Goal: Task Accomplishment & Management: Manage account settings

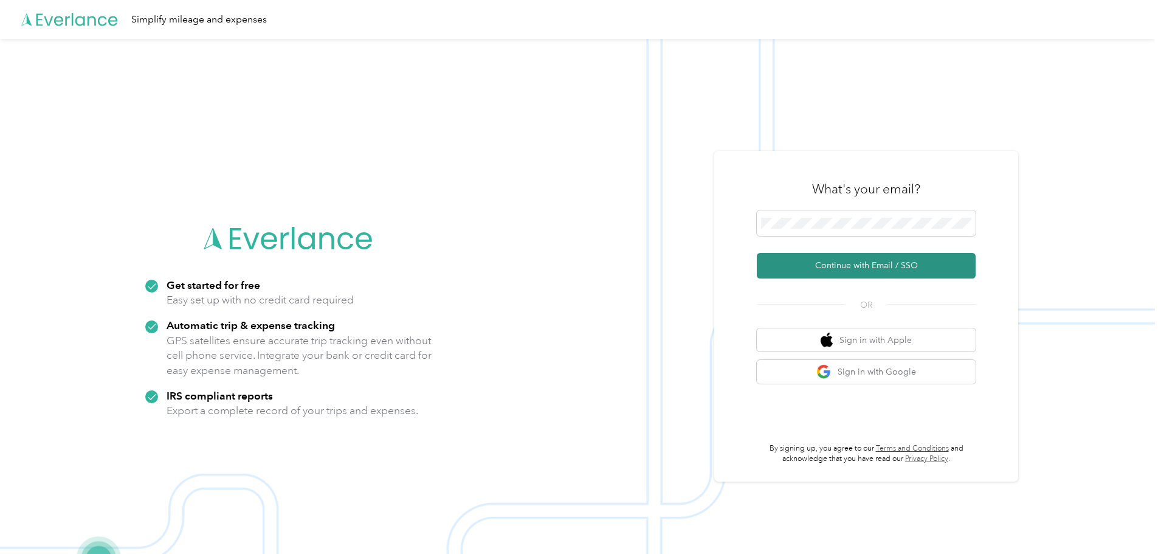
click at [850, 271] on button "Continue with Email / SSO" at bounding box center [866, 266] width 219 height 26
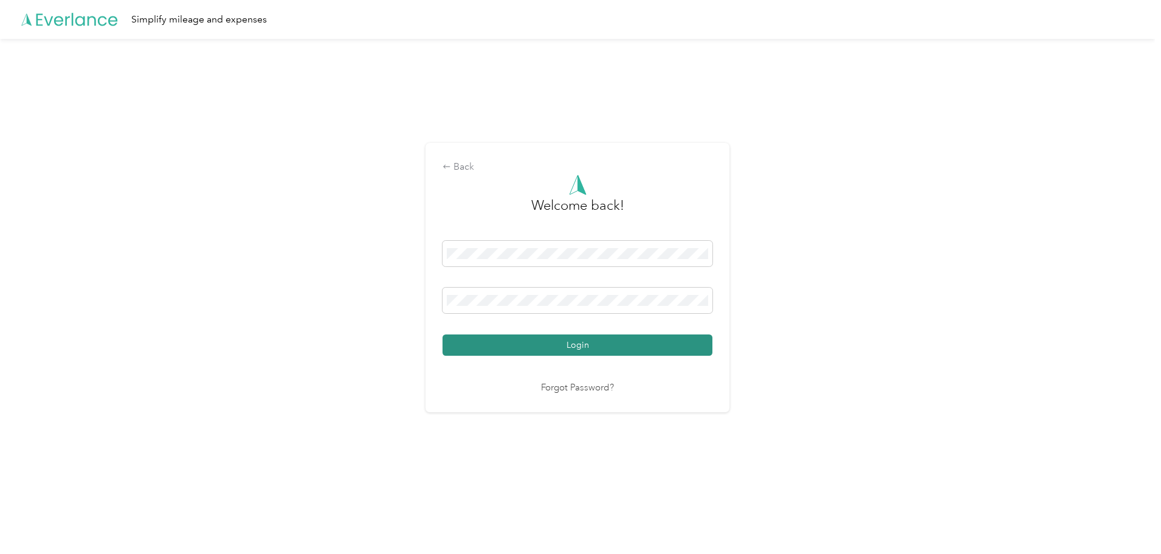
click at [538, 350] on button "Login" at bounding box center [578, 344] width 270 height 21
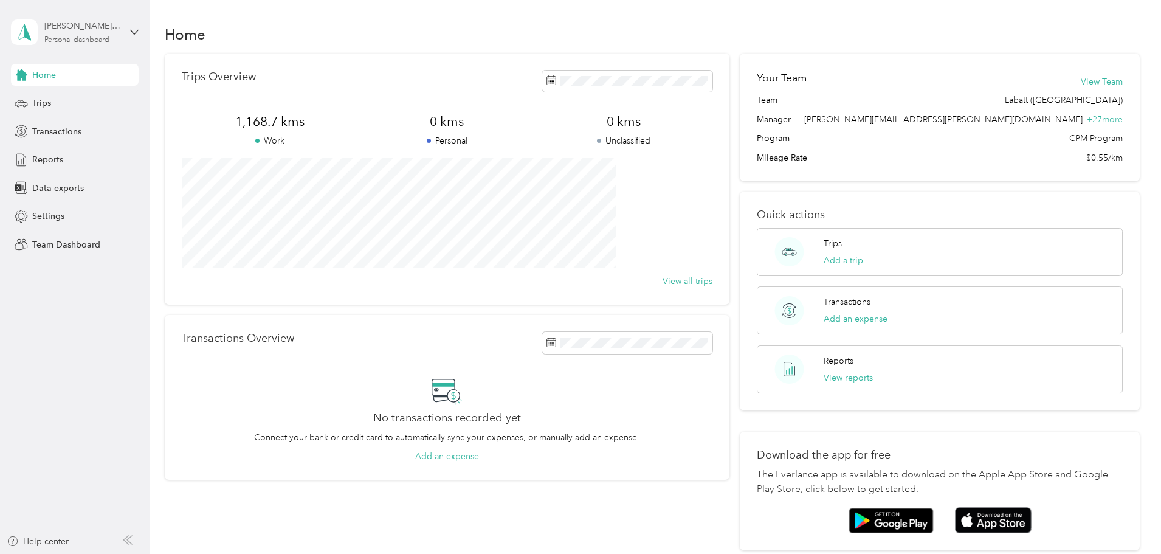
click at [91, 39] on div "Personal dashboard" at bounding box center [76, 39] width 65 height 7
click at [94, 103] on div "Team dashboard" at bounding box center [207, 99] width 376 height 21
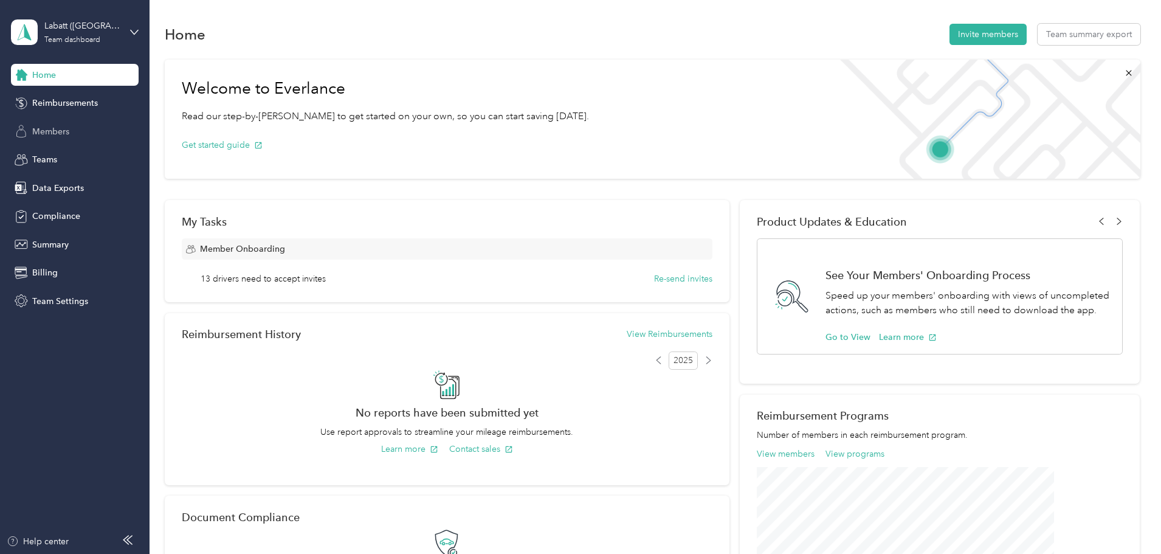
click at [84, 133] on div "Members" at bounding box center [75, 131] width 128 height 22
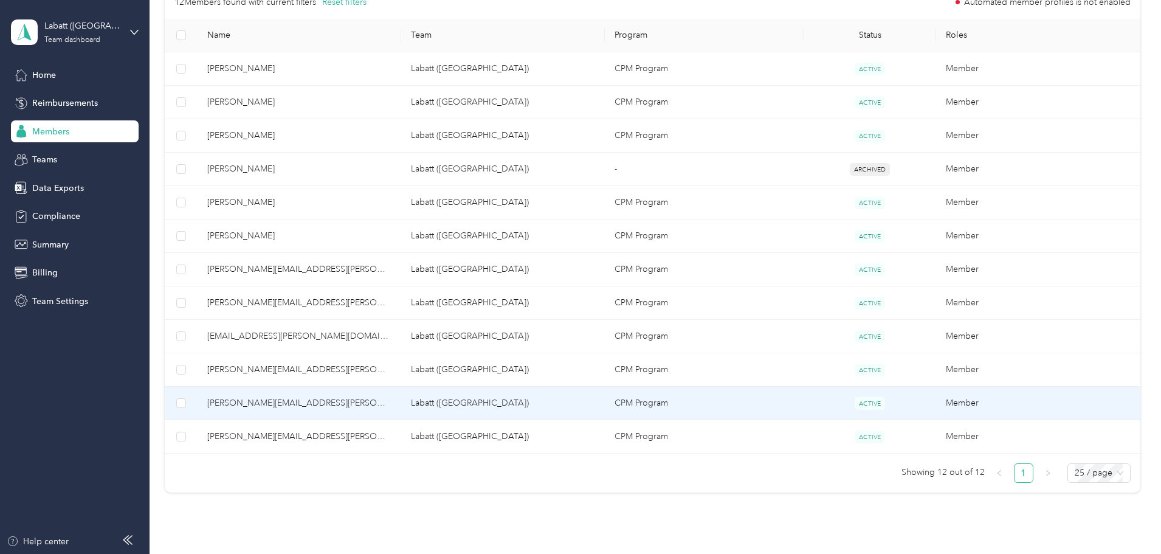
scroll to position [304, 0]
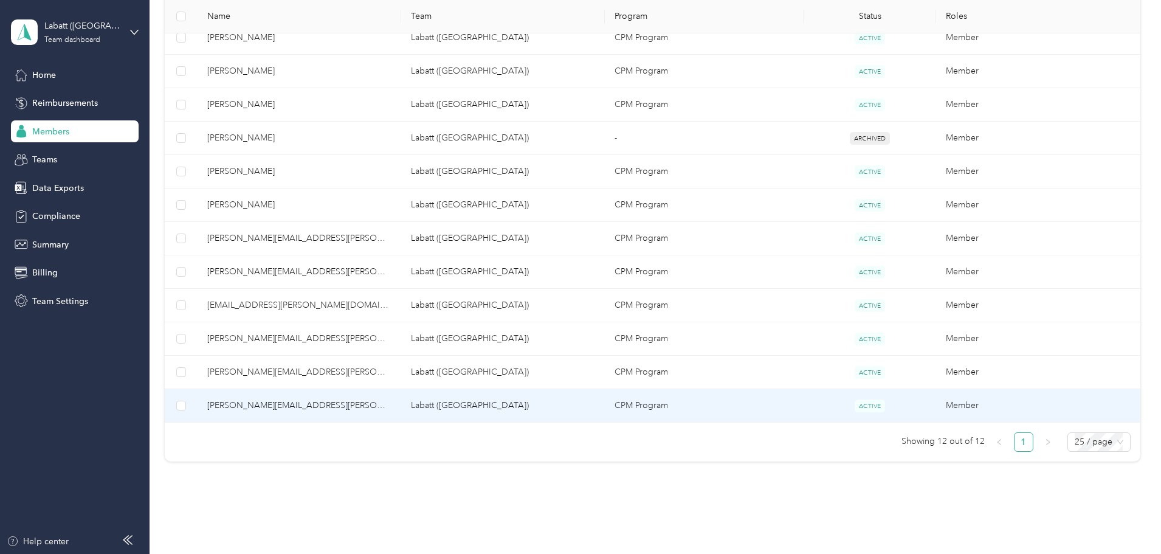
click at [361, 406] on span "[PERSON_NAME][EMAIL_ADDRESS][PERSON_NAME][DOMAIN_NAME]" at bounding box center [299, 405] width 184 height 13
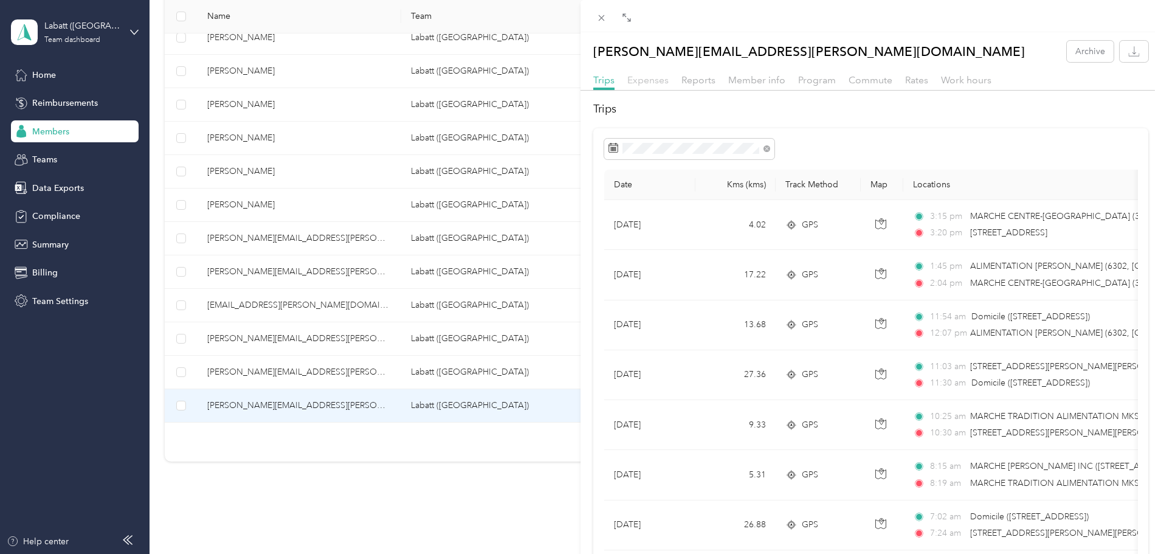
click at [636, 80] on span "Expenses" at bounding box center [647, 80] width 41 height 12
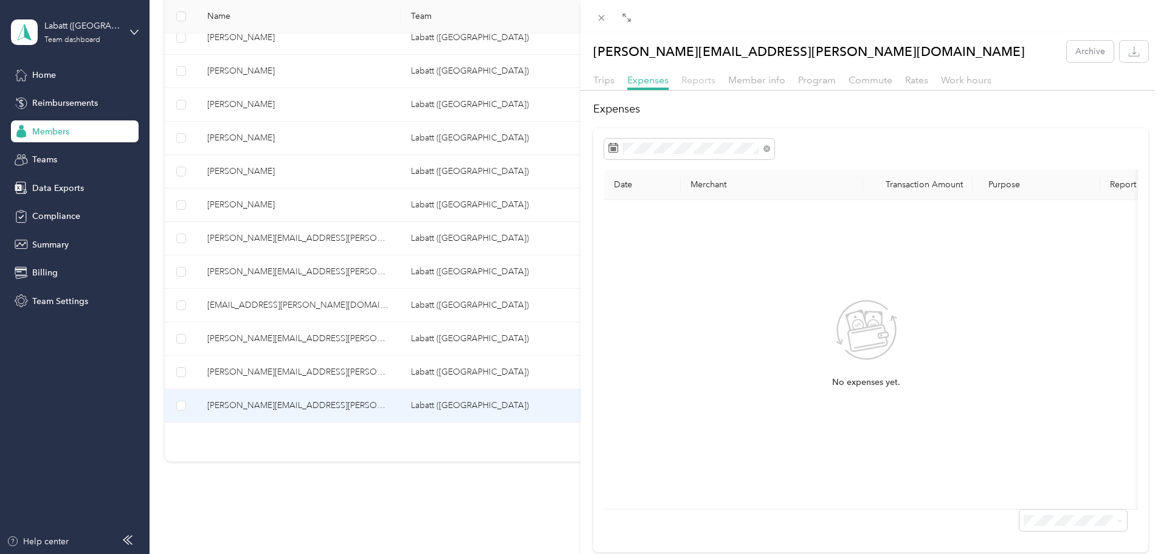
click at [705, 81] on span "Reports" at bounding box center [698, 80] width 34 height 12
